Goal: Find specific page/section

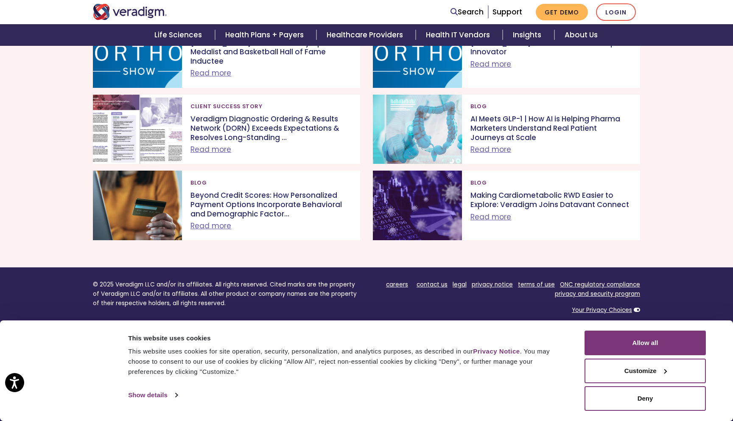
scroll to position [1599, 0]
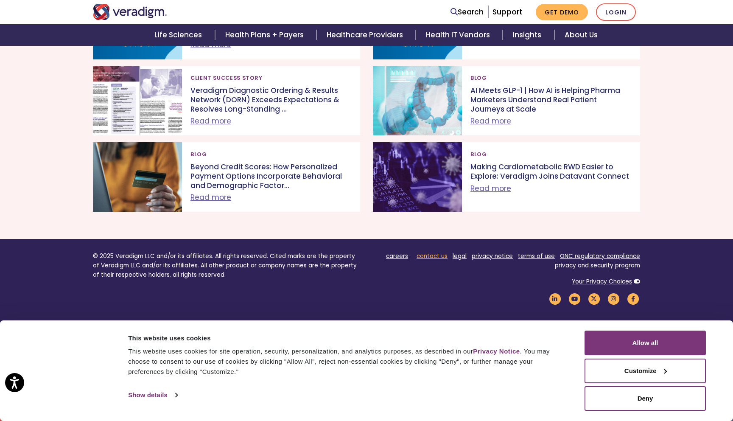
click at [433, 259] on link "contact us" at bounding box center [431, 256] width 31 height 8
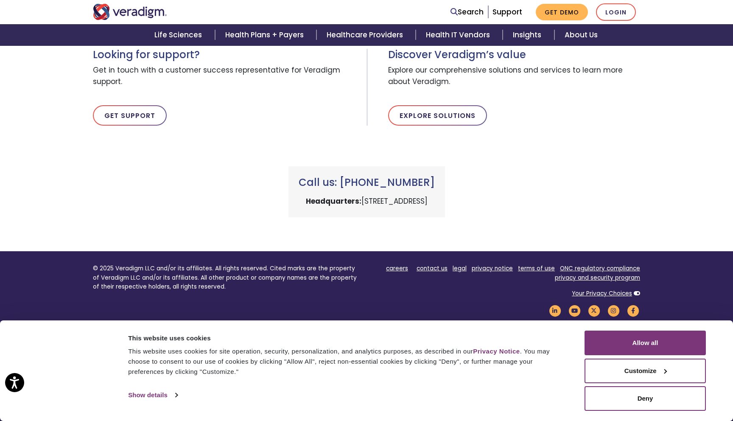
scroll to position [313, 0]
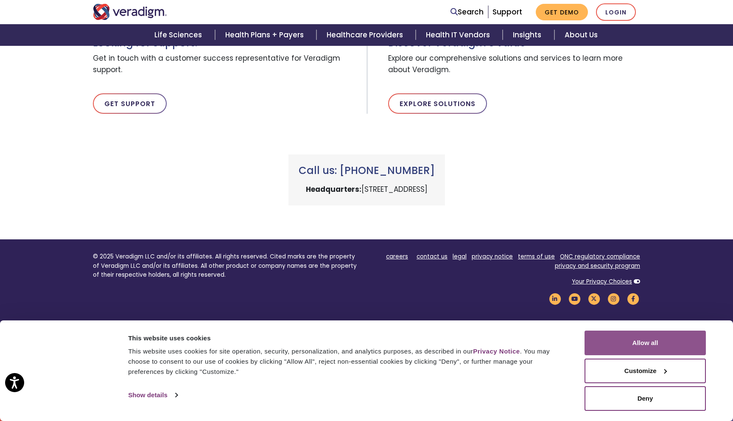
click at [629, 344] on button "Allow all" at bounding box center [644, 342] width 121 height 25
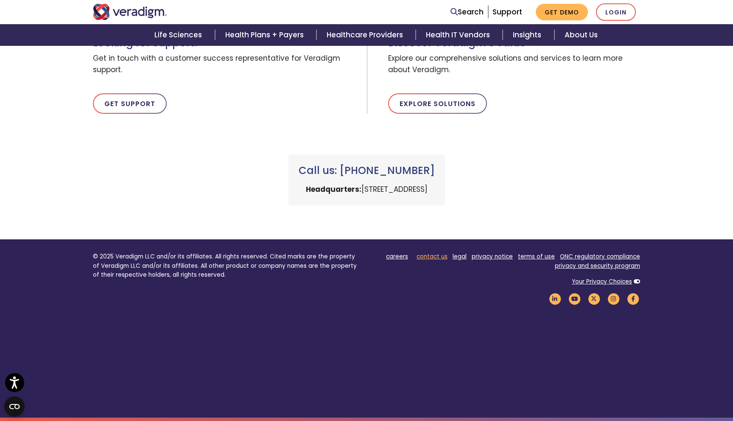
click at [438, 254] on link "contact us" at bounding box center [431, 256] width 31 height 8
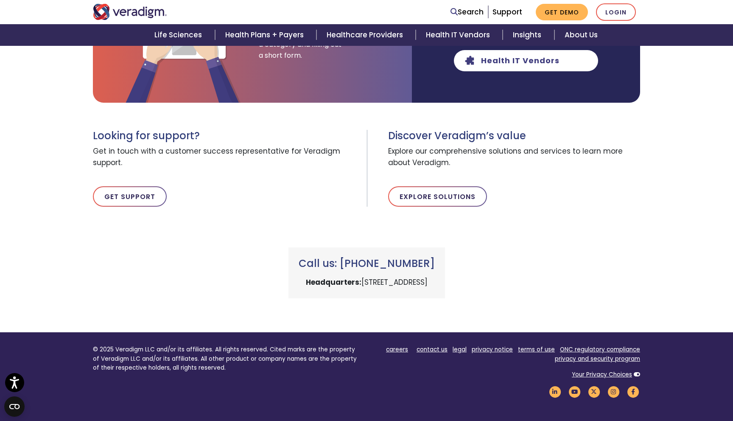
scroll to position [218, 0]
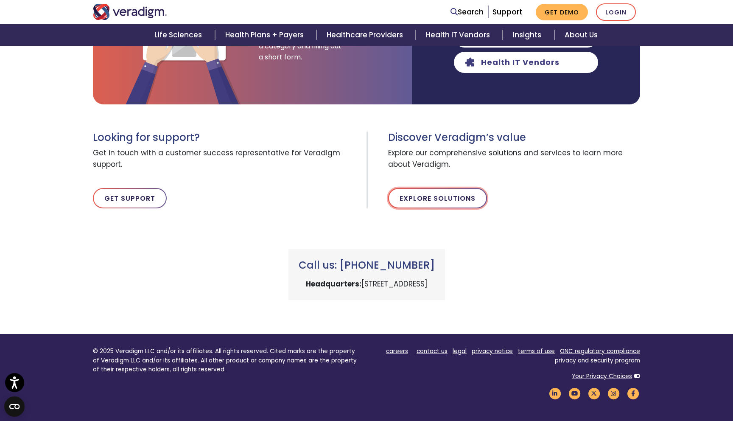
click at [448, 205] on link "Explore Solutions" at bounding box center [437, 198] width 99 height 20
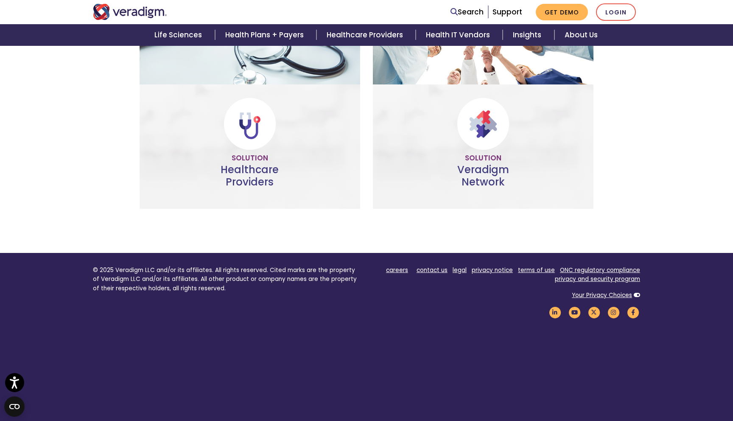
scroll to position [492, 0]
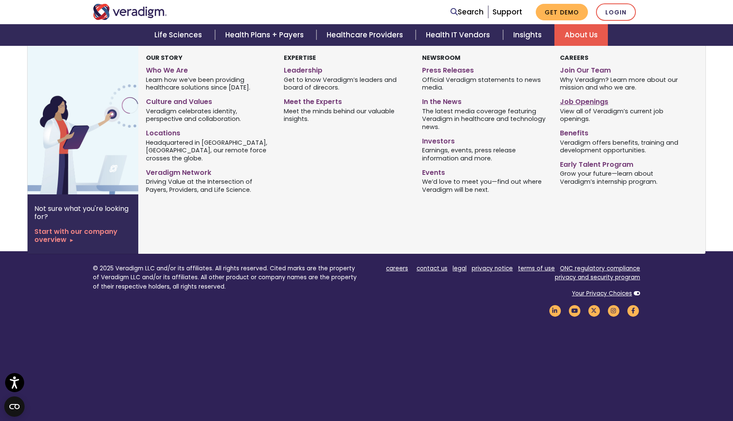
click at [578, 99] on link "Job Openings" at bounding box center [622, 100] width 125 height 12
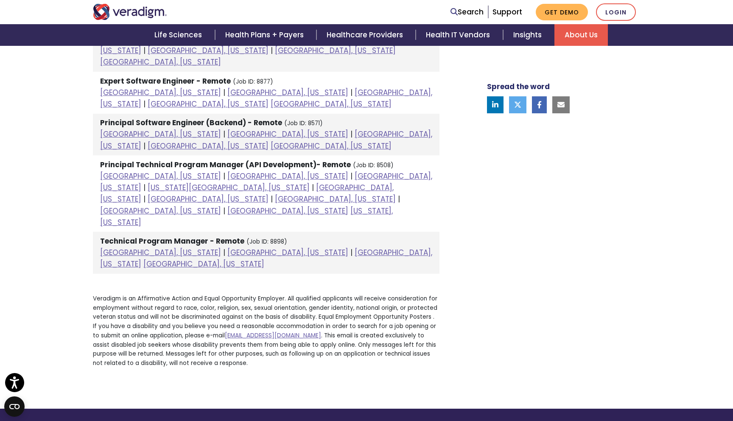
scroll to position [1177, 0]
